Goal: Navigation & Orientation: Find specific page/section

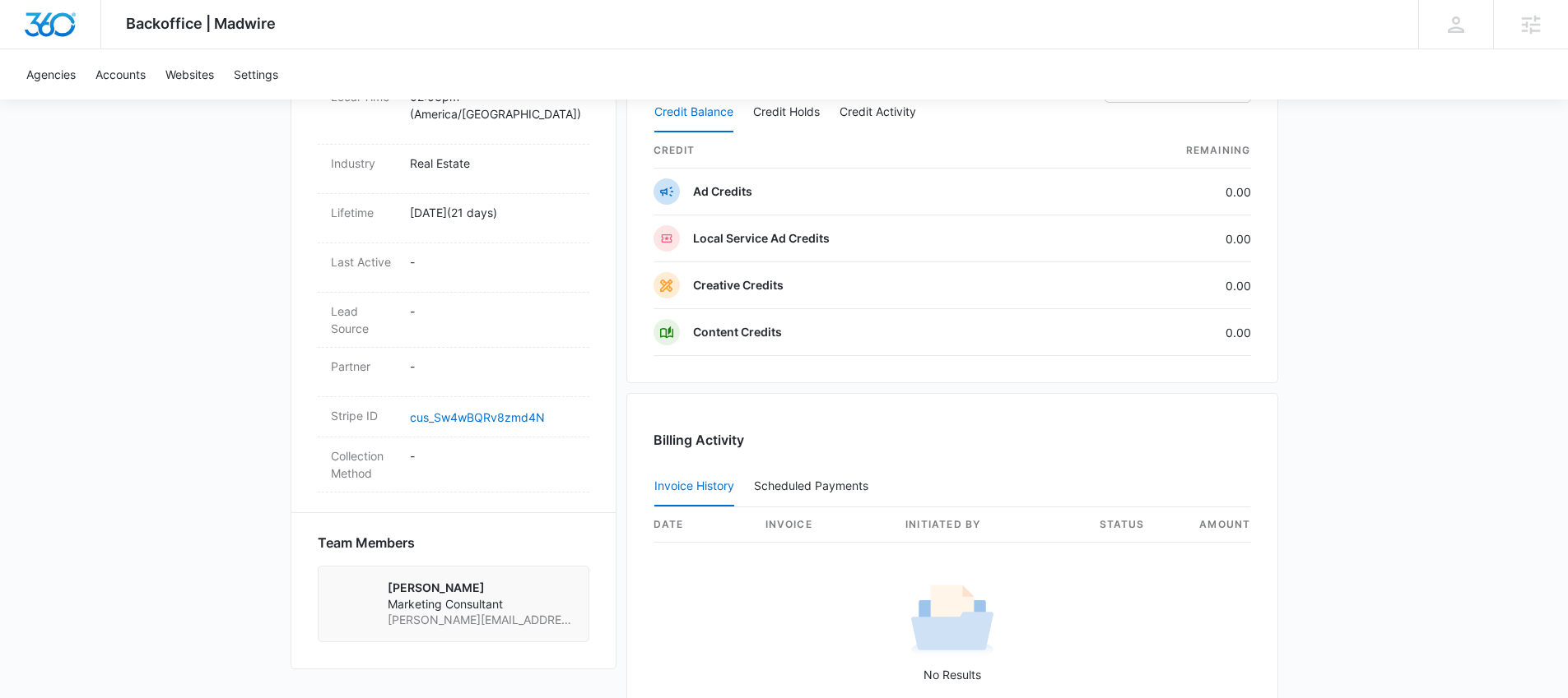
scroll to position [730, 0]
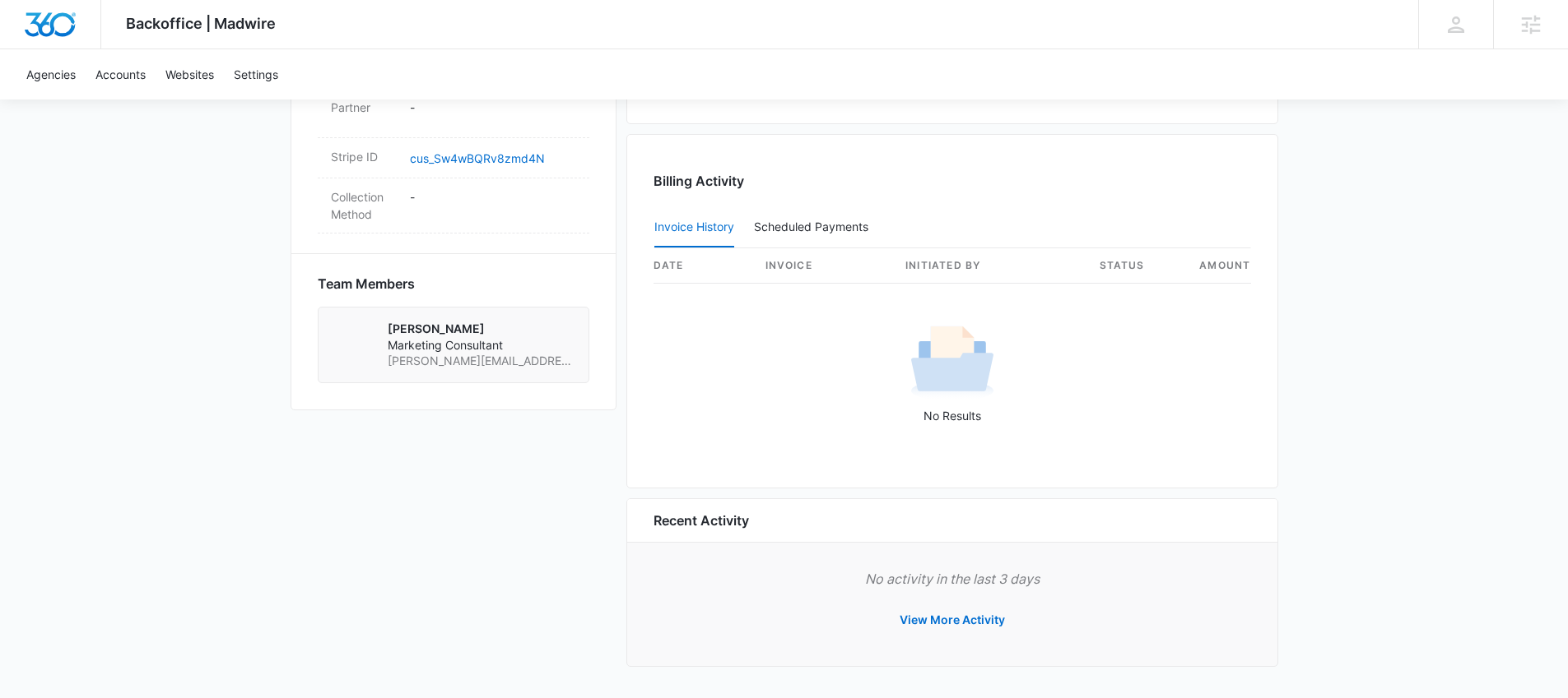
scroll to position [983, 0]
click at [682, 48] on div "Backoffice | Madwire Apps Settings Josh Bacon josh.bacon@madwire.com My Profile…" at bounding box center [784, 25] width 1568 height 49
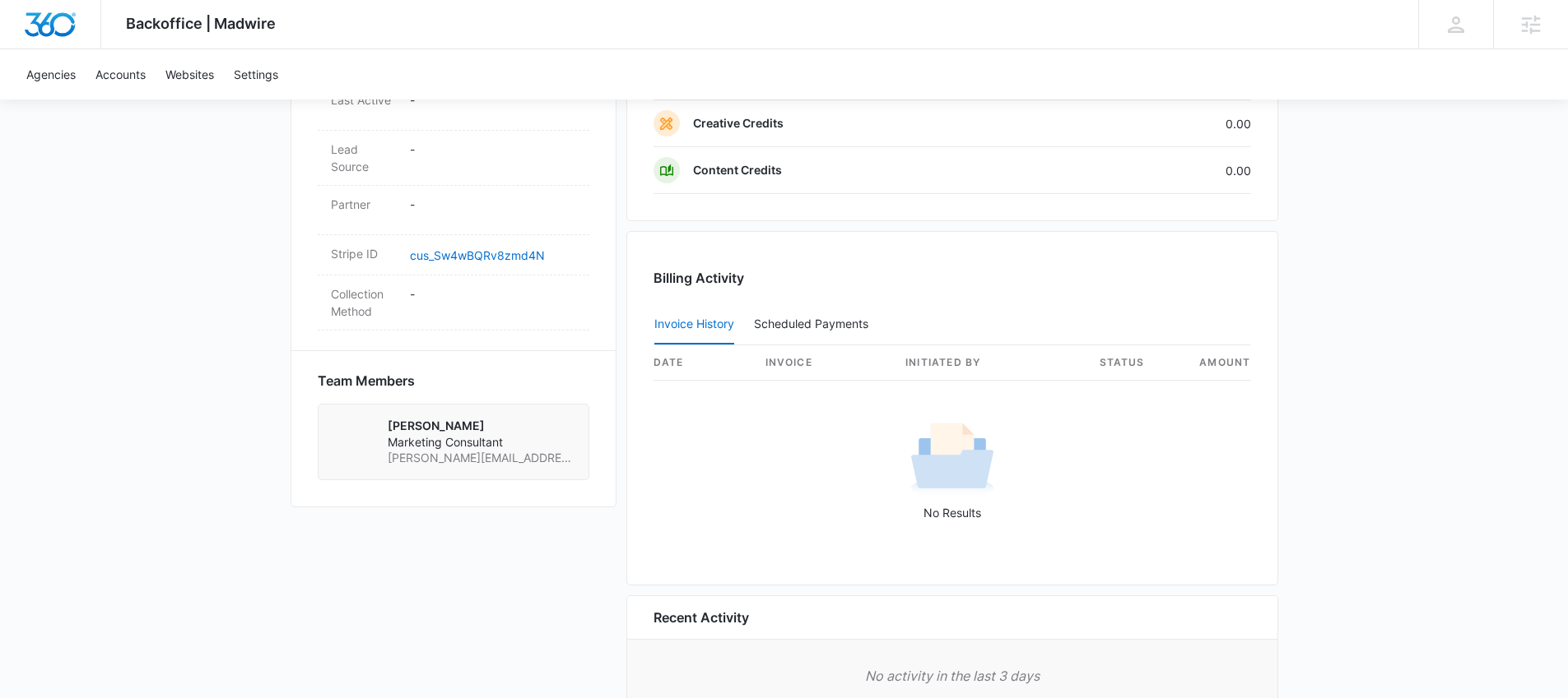
scroll to position [900, 0]
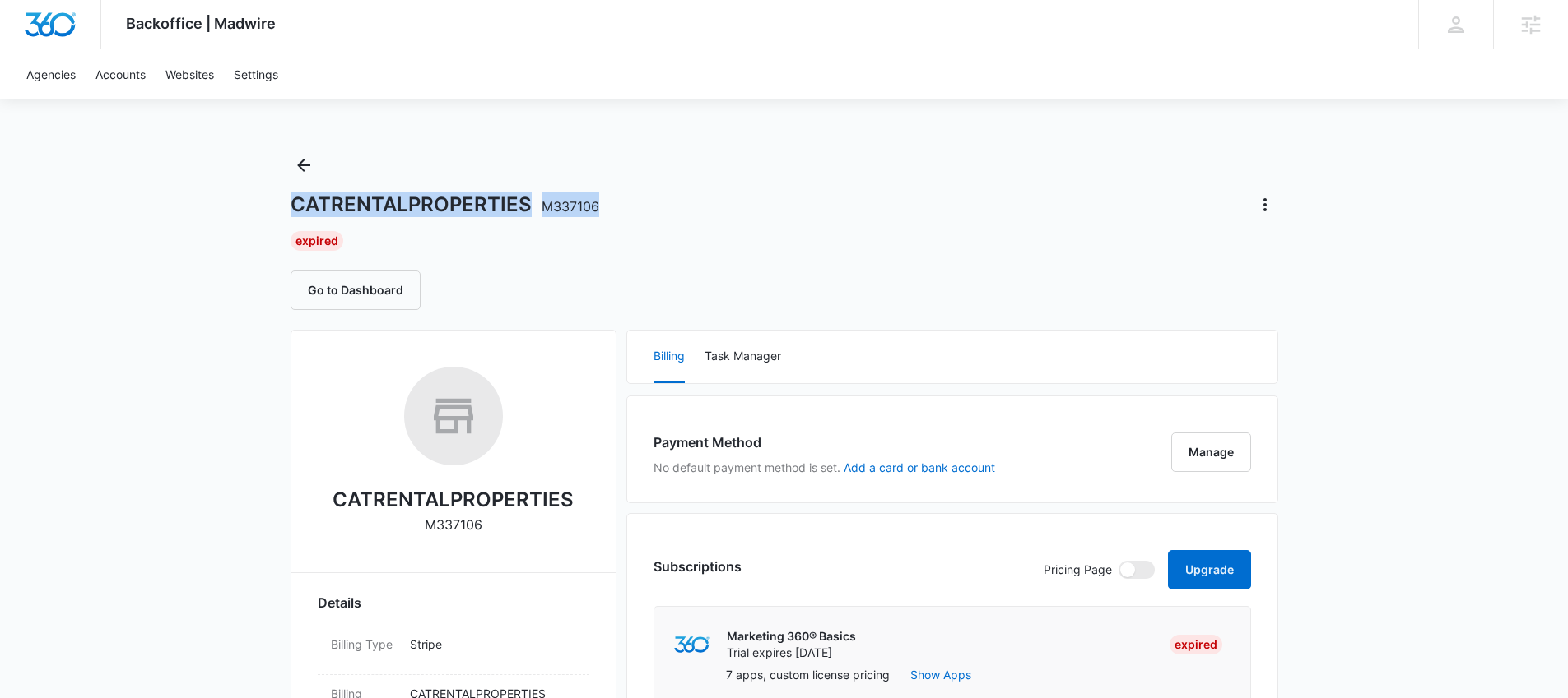
drag, startPoint x: 288, startPoint y: 206, endPoint x: 633, endPoint y: 201, distance: 345.0
copy h1 "CATRENTALPROPERTIES M337106"
click at [474, 153] on div "CATRENTALPROPERTIES M337106 Expired Go to Dashboard" at bounding box center [784, 231] width 988 height 158
click at [362, 281] on button "Go to Dashboard" at bounding box center [355, 290] width 130 height 39
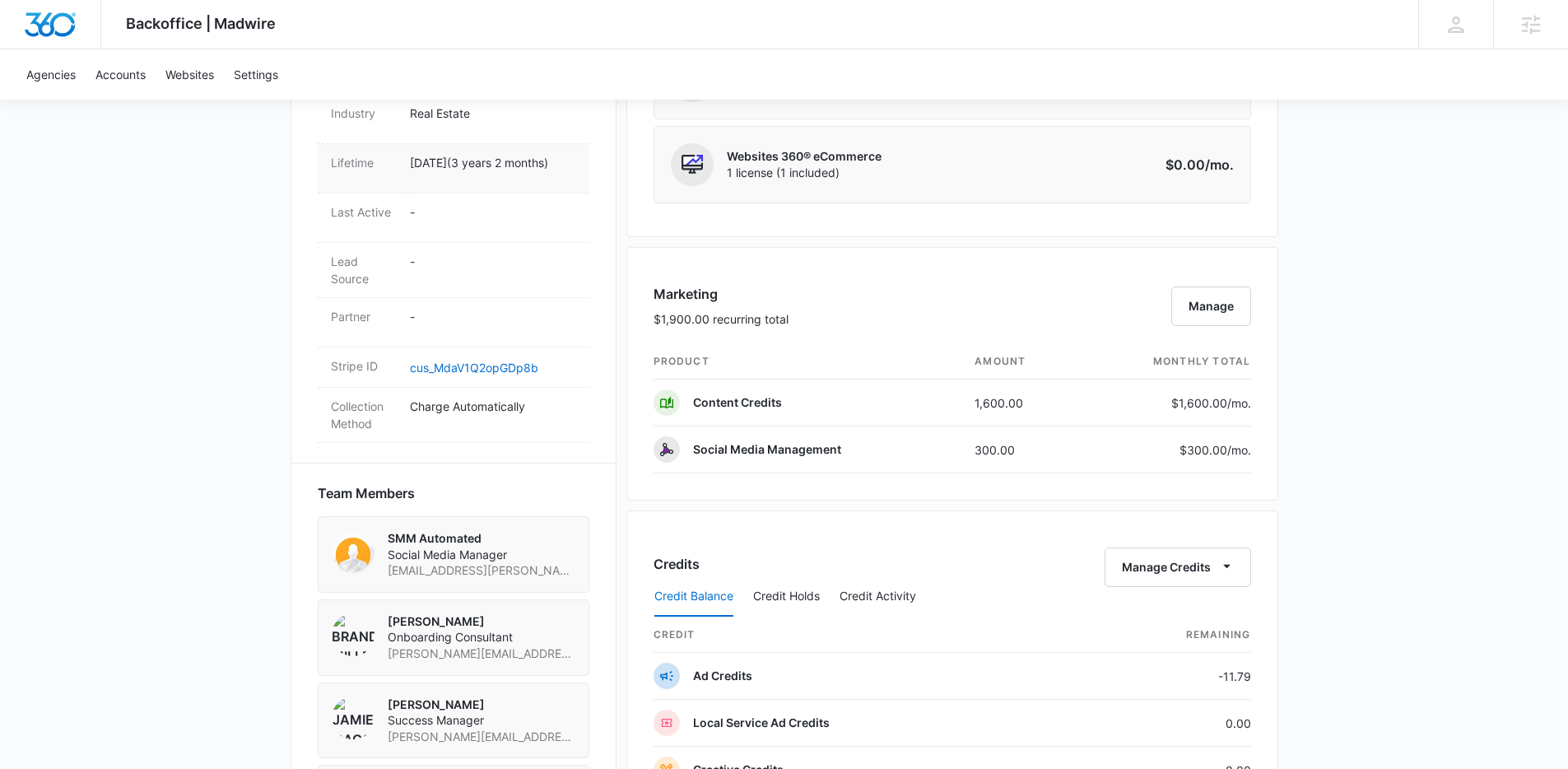
scroll to position [811, 0]
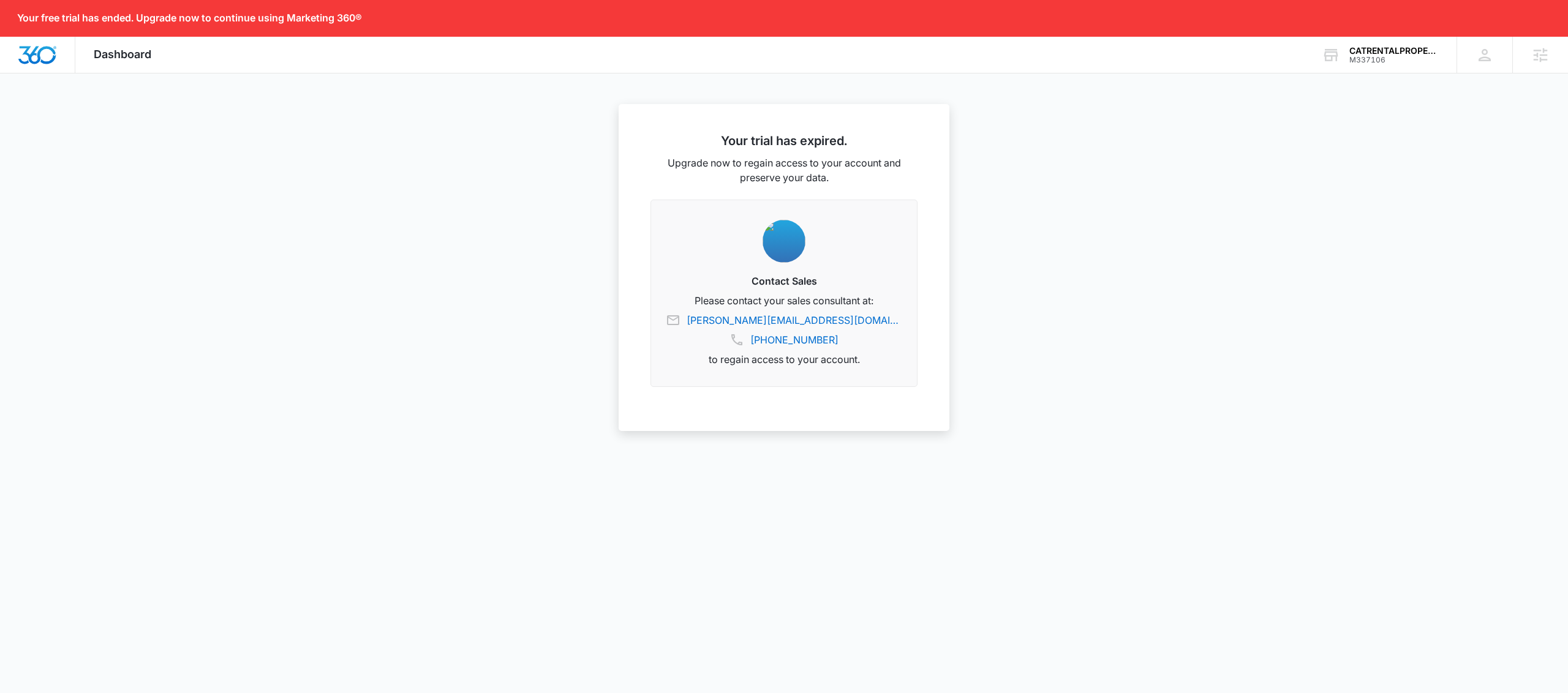
click at [581, 54] on div "Dashboard Apps Reputation Websites Forms CRM Email Shop Ads Intelligence Brand …" at bounding box center [784, 55] width 1568 height 37
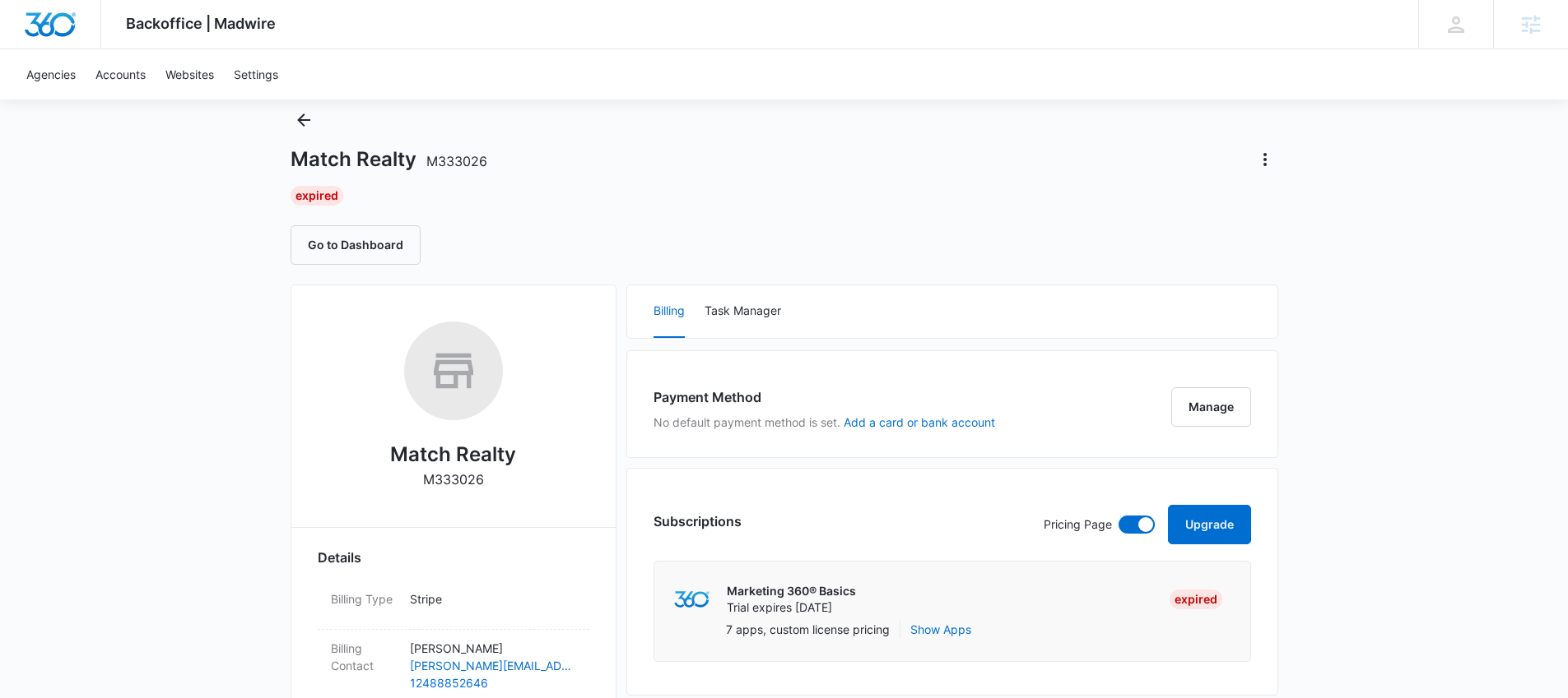
scroll to position [43, 0]
